Goal: Information Seeking & Learning: Stay updated

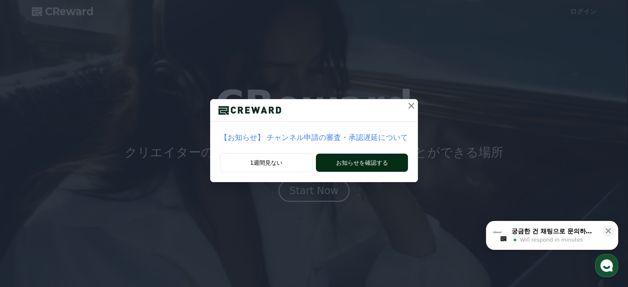
click at [352, 161] on button "お知らせを確認する" at bounding box center [362, 163] width 92 height 18
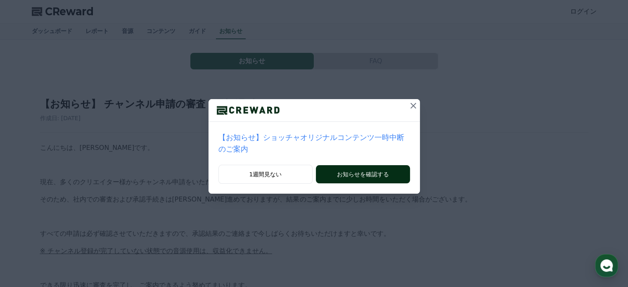
click at [378, 165] on button "お知らせを確認する" at bounding box center [363, 174] width 94 height 18
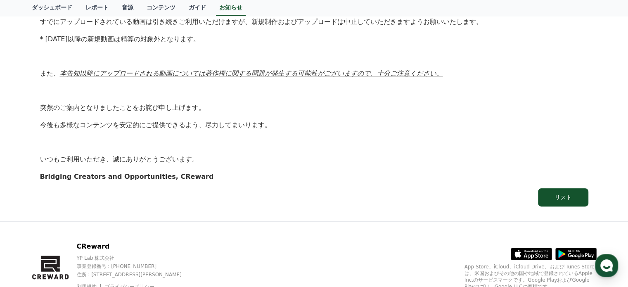
scroll to position [206, 0]
